Goal: Transaction & Acquisition: Subscribe to service/newsletter

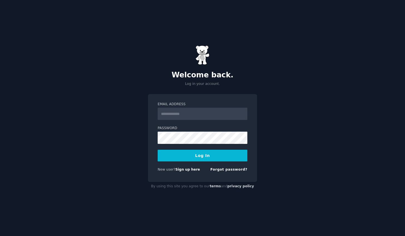
click at [175, 115] on input "Email Address" at bounding box center [202, 114] width 90 height 12
type input "**********"
click at [157, 150] on button "Log In" at bounding box center [202, 156] width 90 height 12
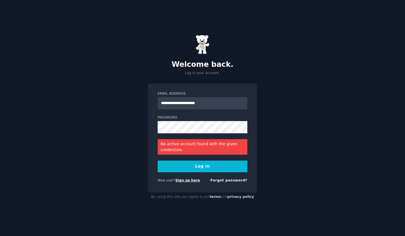
click at [188, 179] on link "Sign up here" at bounding box center [187, 180] width 24 height 4
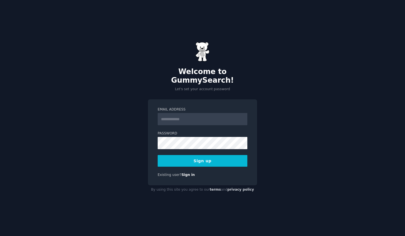
click at [188, 119] on input "Email Address" at bounding box center [202, 119] width 90 height 12
type input "**********"
click at [201, 157] on button "Sign up" at bounding box center [202, 161] width 90 height 12
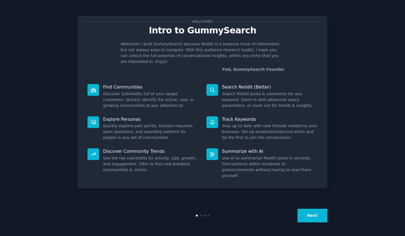
click at [308, 213] on button "Next" at bounding box center [312, 216] width 30 height 14
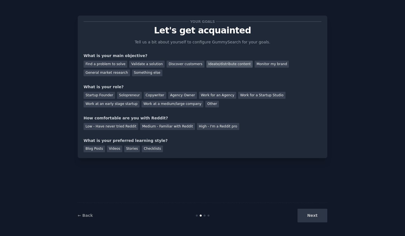
click at [206, 64] on div "Ideate/distribute content" at bounding box center [229, 64] width 46 height 7
click at [126, 94] on div "Solopreneur" at bounding box center [129, 95] width 24 height 7
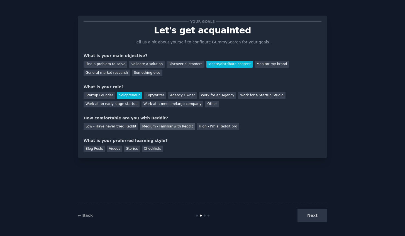
click at [155, 126] on div "Medium - Familiar with Reddit" at bounding box center [167, 126] width 55 height 7
click at [112, 148] on div "Videos" at bounding box center [114, 149] width 15 height 7
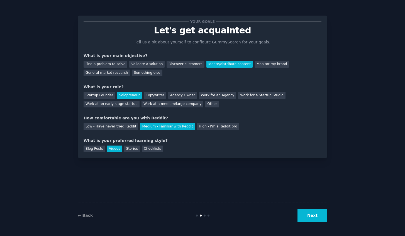
click at [307, 216] on button "Next" at bounding box center [312, 216] width 30 height 14
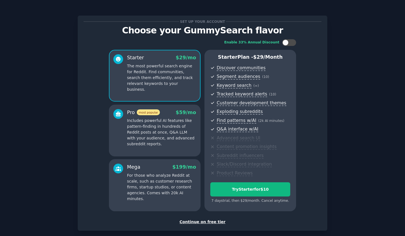
click at [212, 223] on div "Continue on free tier" at bounding box center [202, 222] width 238 height 6
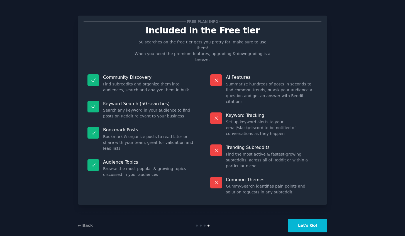
click at [303, 219] on button "Let's Go!" at bounding box center [307, 226] width 39 height 14
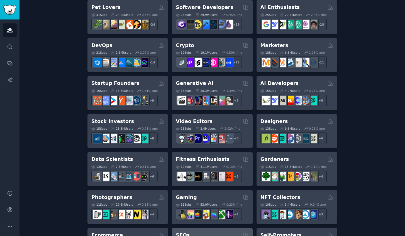
scroll to position [68, 0]
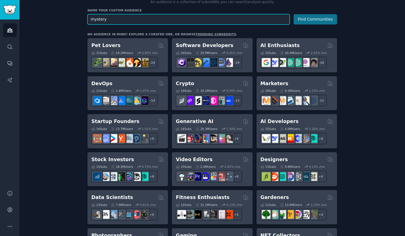
type input "mystery"
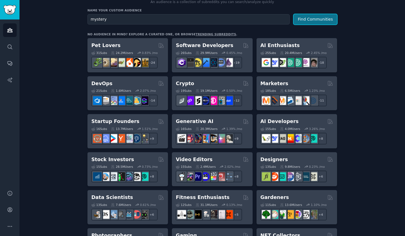
click at [302, 19] on button "Find Communities" at bounding box center [314, 19] width 43 height 10
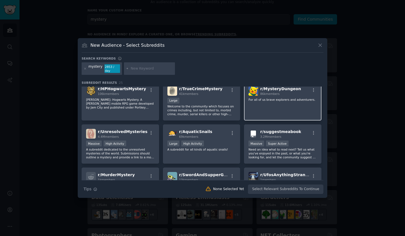
scroll to position [70, 0]
